Goal: Task Accomplishment & Management: Manage account settings

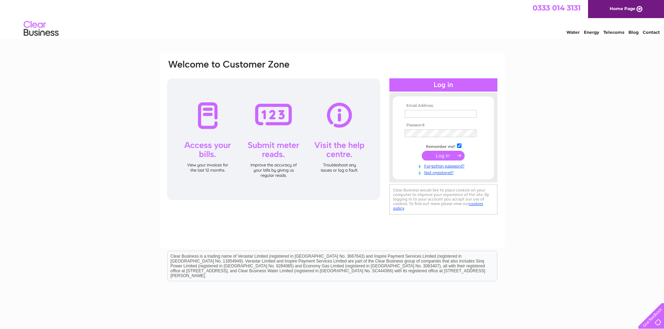
type input "[EMAIL_ADDRESS][DOMAIN_NAME]"
click at [440, 158] on input "submit" at bounding box center [443, 156] width 43 height 10
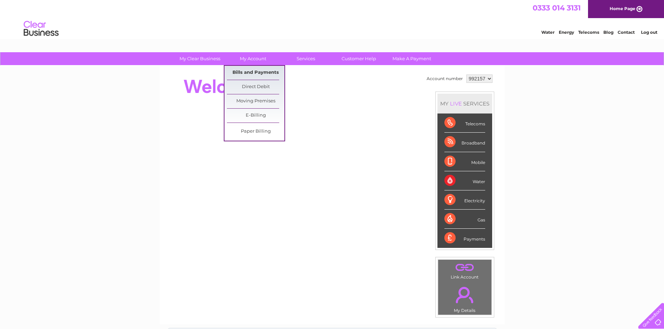
click at [250, 73] on link "Bills and Payments" at bounding box center [255, 73] width 57 height 14
click at [235, 71] on link "Bills and Payments" at bounding box center [255, 73] width 57 height 14
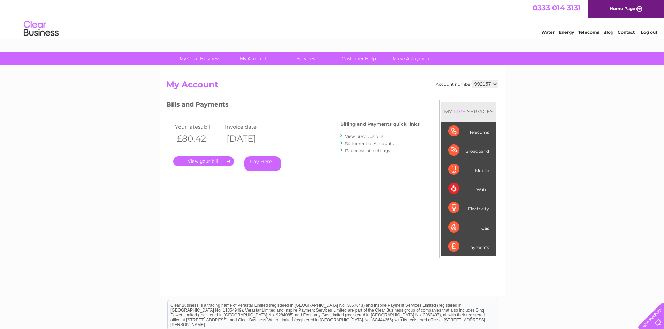
click at [201, 160] on link "." at bounding box center [203, 161] width 61 height 10
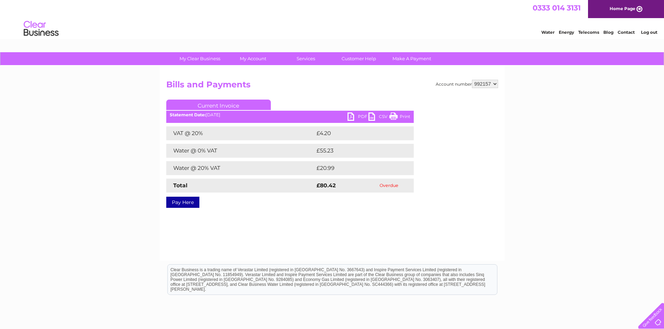
click at [360, 115] on link "PDF" at bounding box center [357, 118] width 21 height 10
